Goal: Task Accomplishment & Management: Manage account settings

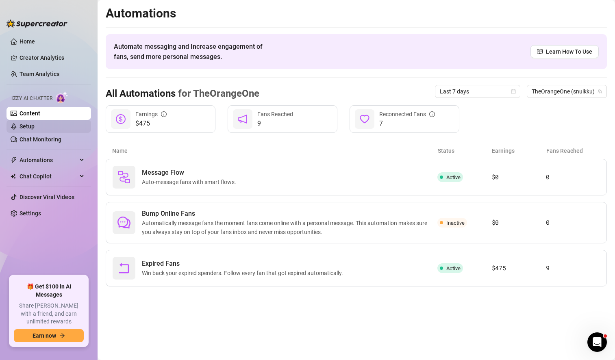
click at [35, 130] on link "Setup" at bounding box center [27, 126] width 15 height 7
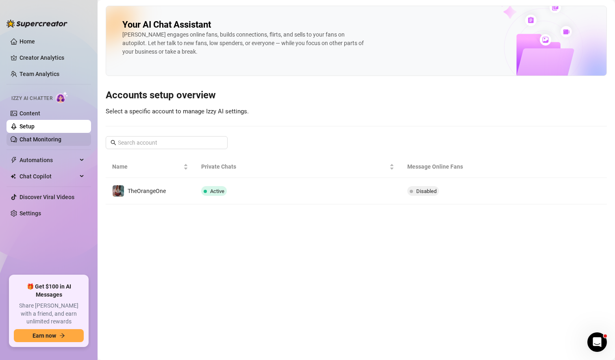
click at [48, 139] on link "Chat Monitoring" at bounding box center [41, 139] width 42 height 7
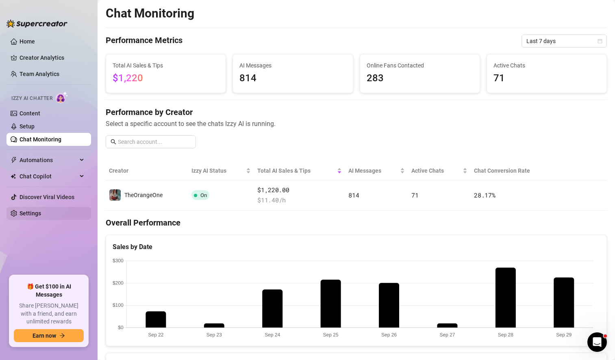
click at [40, 213] on link "Settings" at bounding box center [31, 213] width 22 height 7
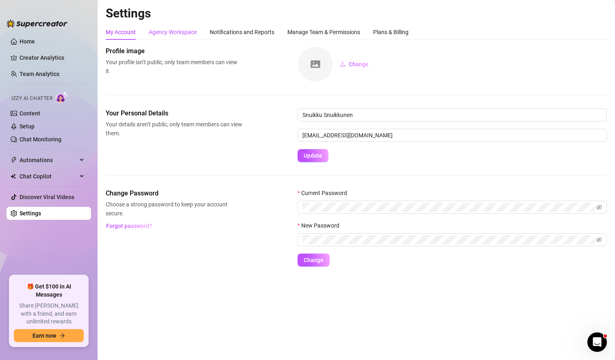
click at [185, 33] on div "Agency Workspace" at bounding box center [173, 32] width 48 height 9
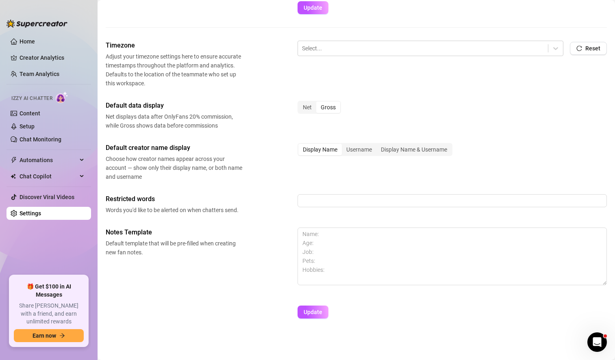
scroll to position [231, 0]
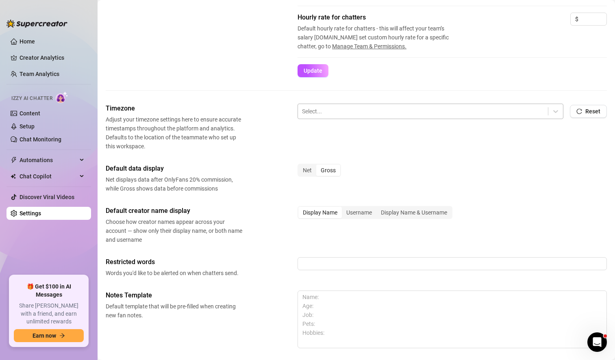
click at [427, 113] on div at bounding box center [423, 111] width 242 height 11
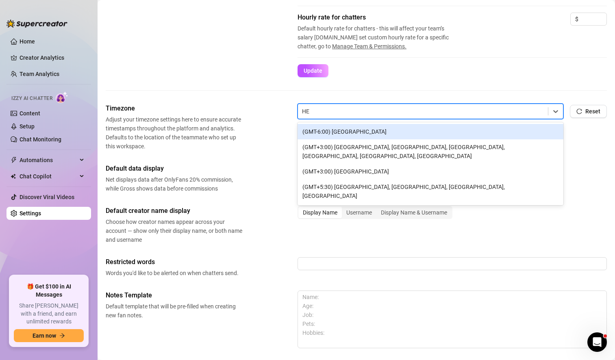
type input "HEL"
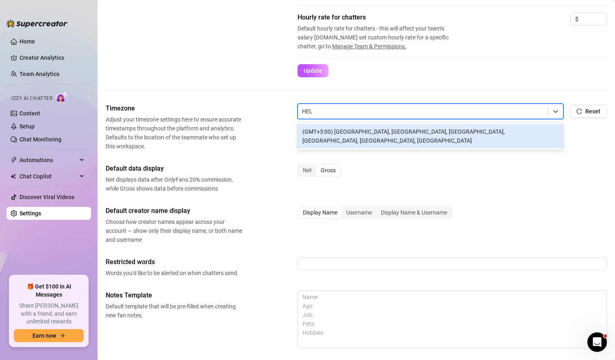
click at [430, 129] on div "(GMT+3:00) [GEOGRAPHIC_DATA], [GEOGRAPHIC_DATA], [GEOGRAPHIC_DATA], [GEOGRAPHIC…" at bounding box center [430, 136] width 266 height 24
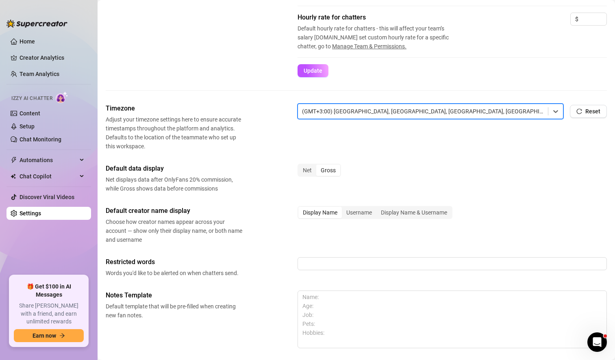
click at [561, 148] on div "Timezone Adjust your timezone settings here to ensure accurate timestamps throu…" at bounding box center [356, 127] width 501 height 47
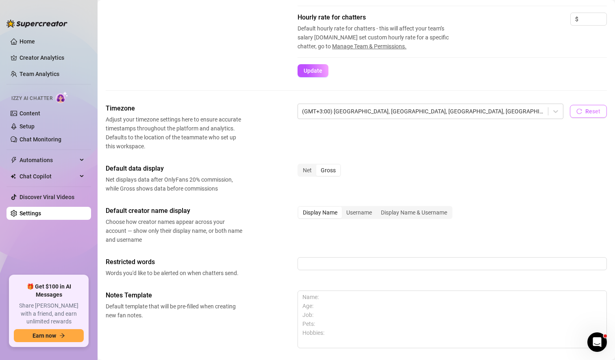
click at [585, 111] on span "Reset" at bounding box center [592, 111] width 15 height 7
click at [378, 112] on div at bounding box center [423, 111] width 242 height 11
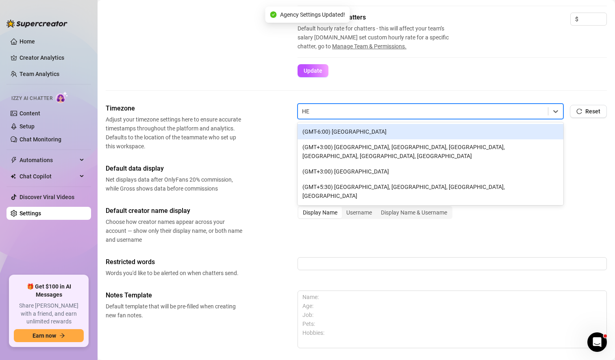
type input "HEL"
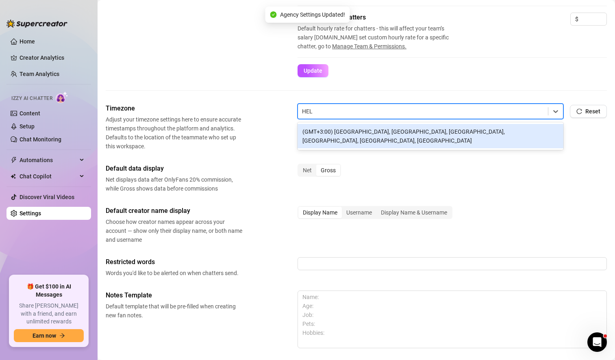
click at [392, 133] on div "(GMT+3:00) [GEOGRAPHIC_DATA], [GEOGRAPHIC_DATA], [GEOGRAPHIC_DATA], [GEOGRAPHIC…" at bounding box center [430, 136] width 266 height 24
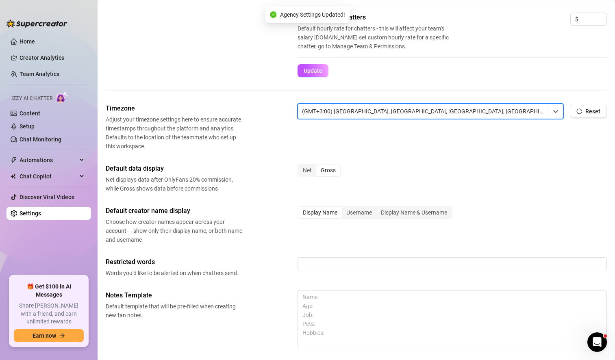
click at [388, 152] on div "Timezone Adjust your timezone settings here to ensure accurate timestamps throu…" at bounding box center [356, 246] width 501 height 285
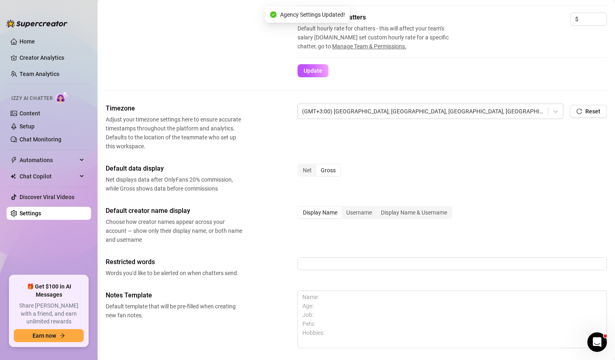
scroll to position [294, 0]
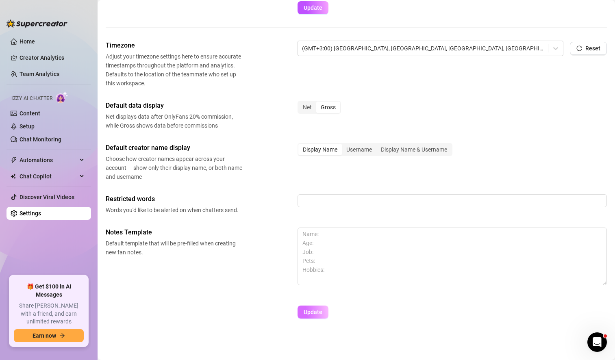
click at [310, 310] on span "Update" at bounding box center [312, 312] width 19 height 7
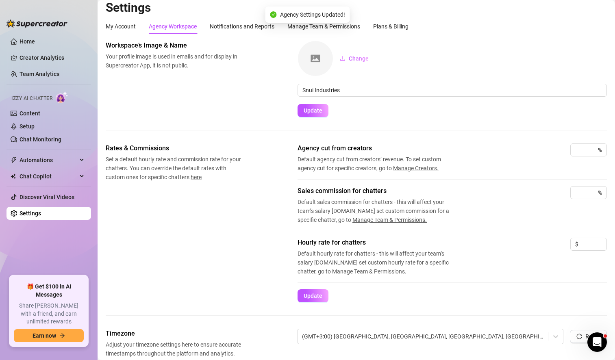
scroll to position [0, 0]
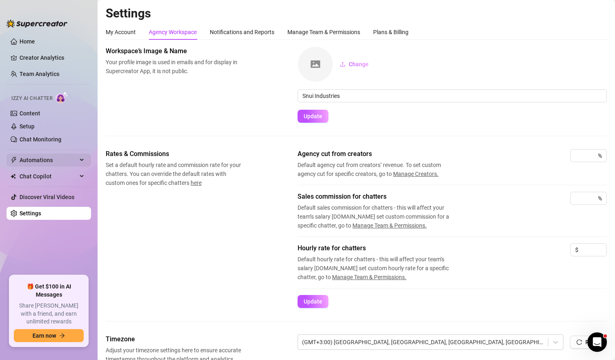
click at [50, 160] on span "Automations" at bounding box center [49, 160] width 58 height 13
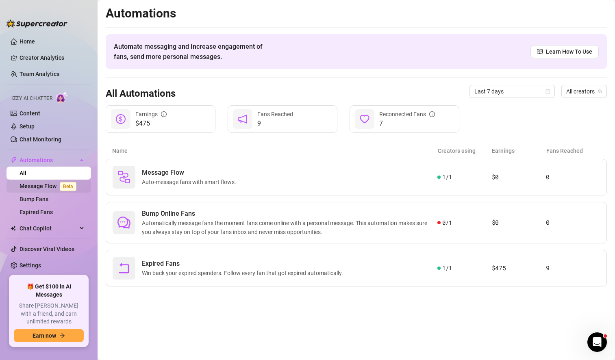
click at [49, 187] on link "Message Flow Beta" at bounding box center [50, 186] width 60 height 7
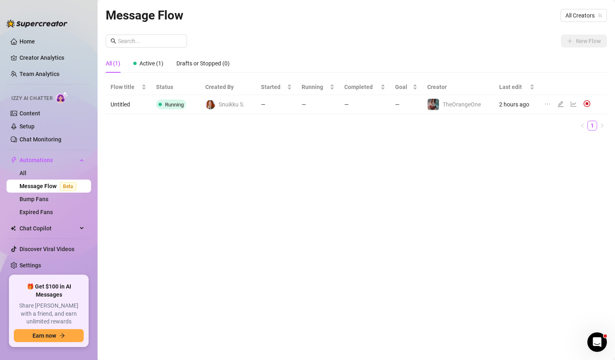
click at [373, 105] on td "—" at bounding box center [364, 104] width 51 height 19
click at [119, 102] on td "Untitled" at bounding box center [129, 104] width 46 height 19
click at [156, 62] on span "Active (1)" at bounding box center [151, 63] width 24 height 7
click at [202, 64] on div "Drafts or Stopped (0)" at bounding box center [202, 63] width 53 height 9
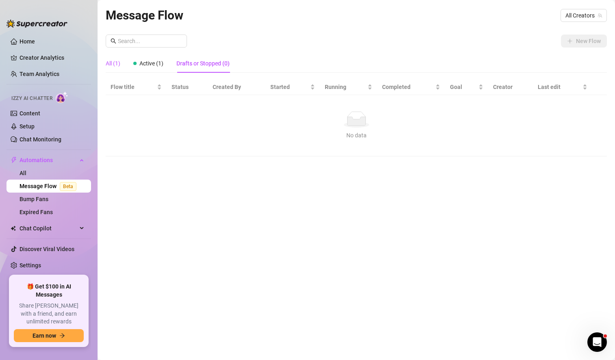
click at [115, 65] on div "All (1)" at bounding box center [113, 63] width 15 height 9
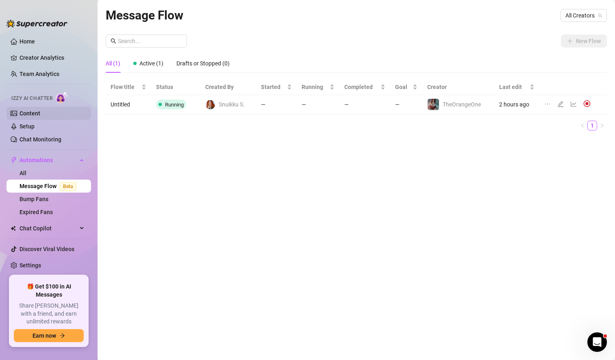
click at [40, 110] on link "Content" at bounding box center [30, 113] width 21 height 7
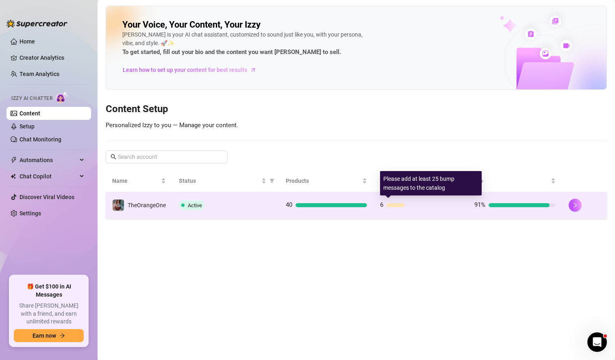
click at [413, 207] on div "6" at bounding box center [420, 205] width 81 height 10
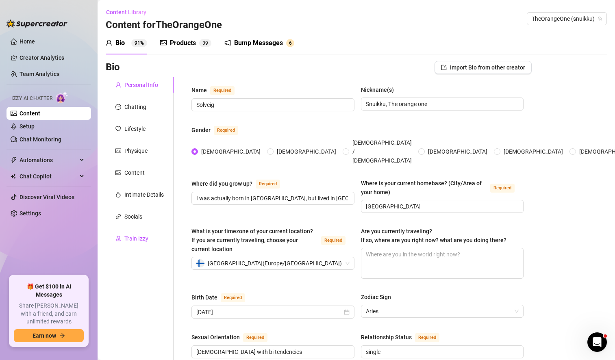
click at [139, 239] on div "Train Izzy" at bounding box center [136, 238] width 24 height 9
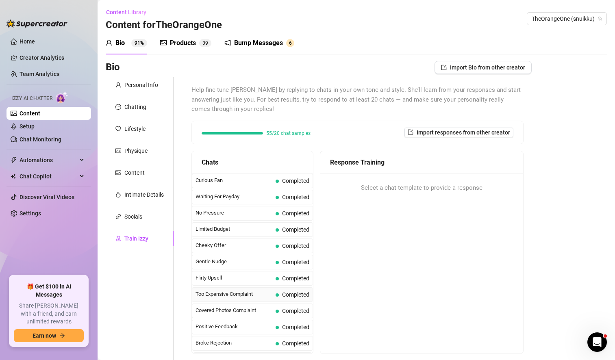
click at [245, 295] on span "Too Expensive Complaint" at bounding box center [233, 294] width 77 height 8
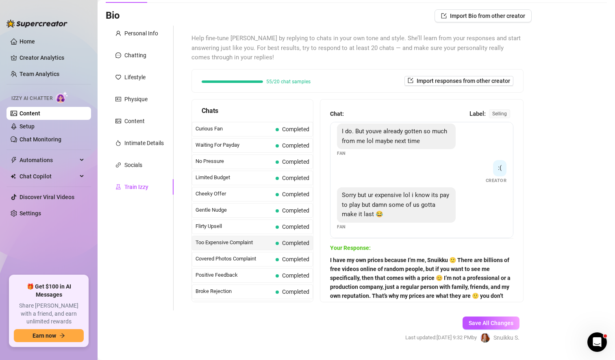
scroll to position [153, 0]
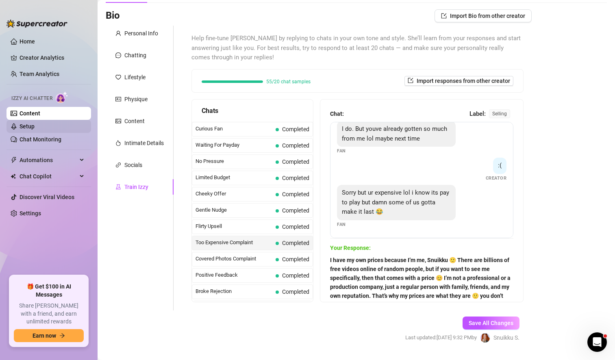
click at [34, 127] on link "Setup" at bounding box center [27, 126] width 15 height 7
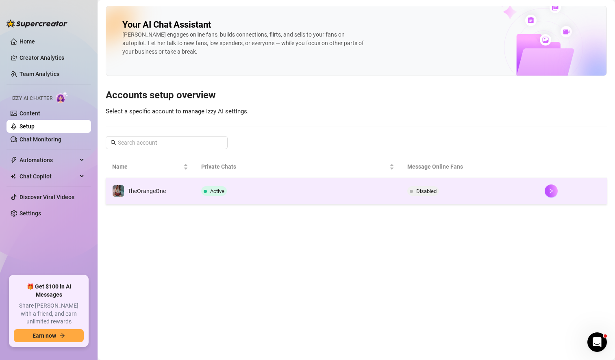
click at [347, 197] on td "Active" at bounding box center [298, 191] width 206 height 26
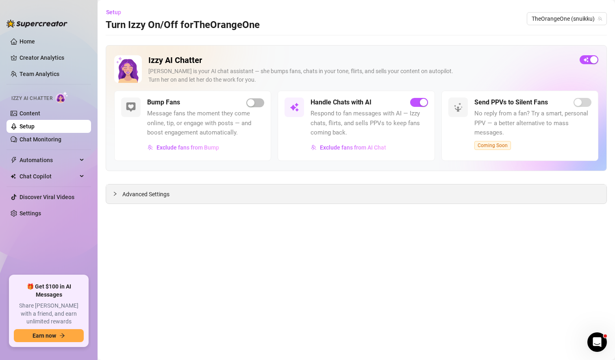
click at [228, 193] on div "Advanced Settings" at bounding box center [356, 193] width 500 height 19
click at [357, 146] on span "Exclude fans from AI Chat" at bounding box center [353, 147] width 66 height 7
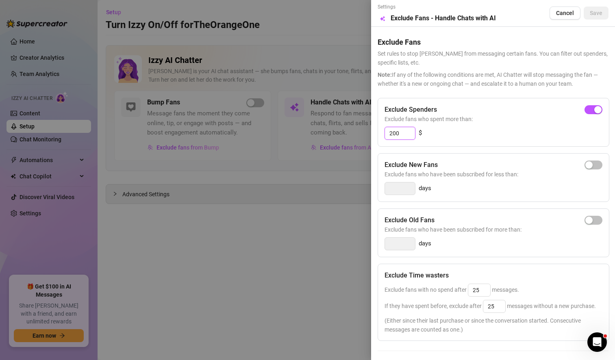
click at [392, 132] on input "200" at bounding box center [400, 133] width 30 height 12
type input "300"
click at [516, 130] on div "300 $" at bounding box center [493, 133] width 218 height 13
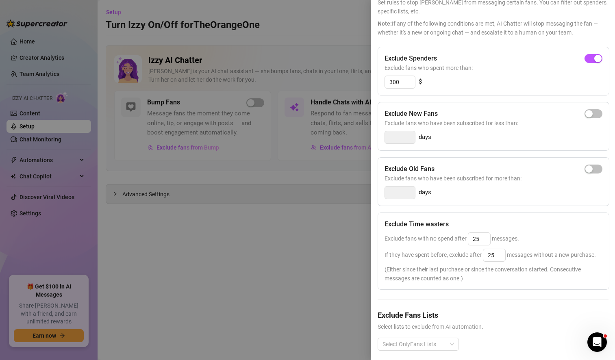
scroll to position [74, 0]
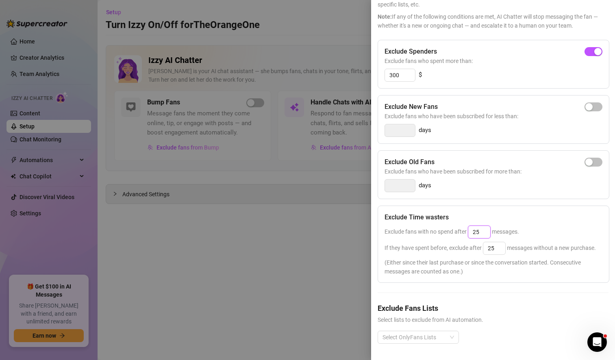
click at [476, 226] on input "25" at bounding box center [479, 232] width 22 height 12
click at [549, 212] on div "Exclude Time wasters" at bounding box center [493, 217] width 218 height 10
click at [477, 226] on input "45" at bounding box center [479, 232] width 22 height 12
type input "25"
click at [491, 242] on input "25" at bounding box center [494, 248] width 22 height 12
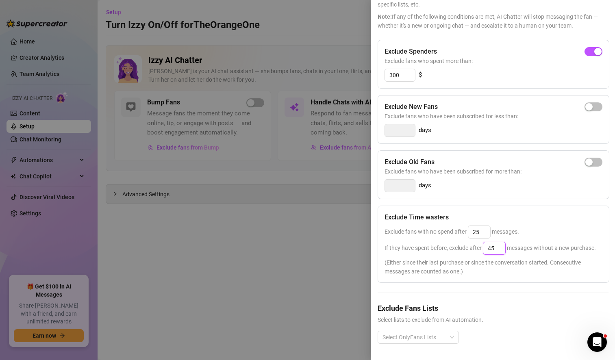
type input "45"
click at [519, 242] on div "If they have spent before, exclude after 45 messages without a new purchase." at bounding box center [493, 248] width 218 height 13
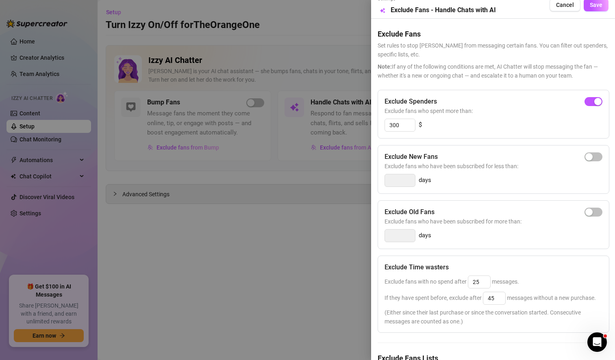
scroll to position [0, 0]
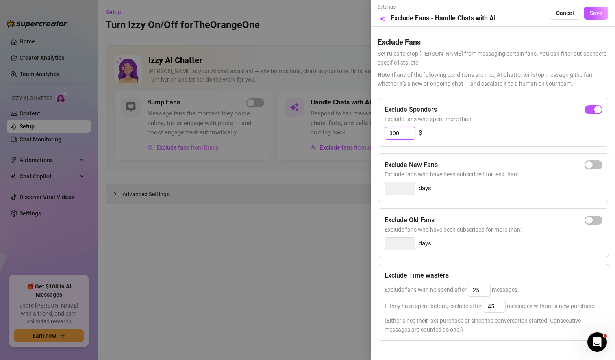
click at [392, 134] on input "300" at bounding box center [400, 133] width 30 height 12
type input "400"
click at [460, 118] on span "Exclude fans who spent more than:" at bounding box center [493, 119] width 218 height 9
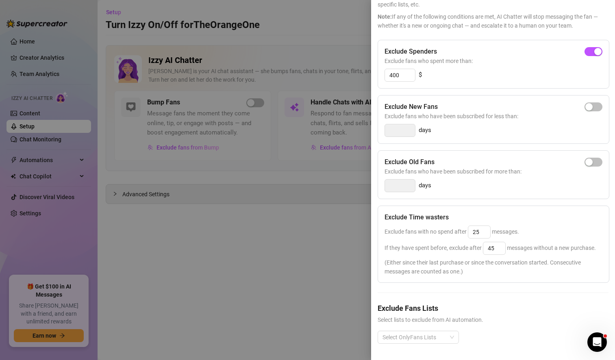
scroll to position [74, 0]
click at [535, 303] on h5 "Exclude Fans Lists" at bounding box center [492, 308] width 231 height 11
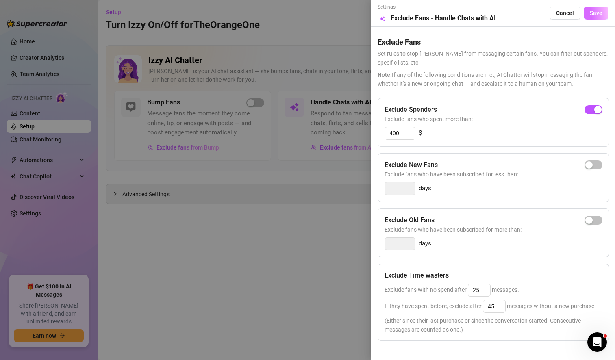
click at [590, 15] on span "Save" at bounding box center [596, 13] width 13 height 7
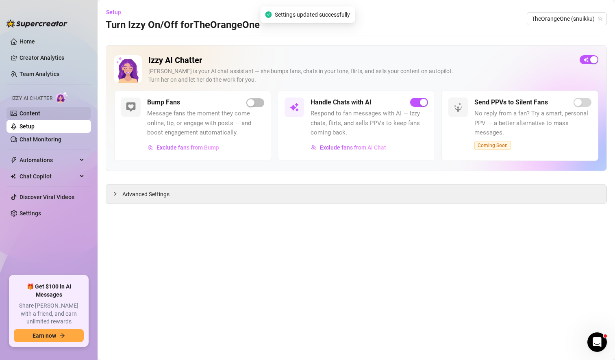
click at [40, 114] on link "Content" at bounding box center [30, 113] width 21 height 7
